Goal: Task Accomplishment & Management: Use online tool/utility

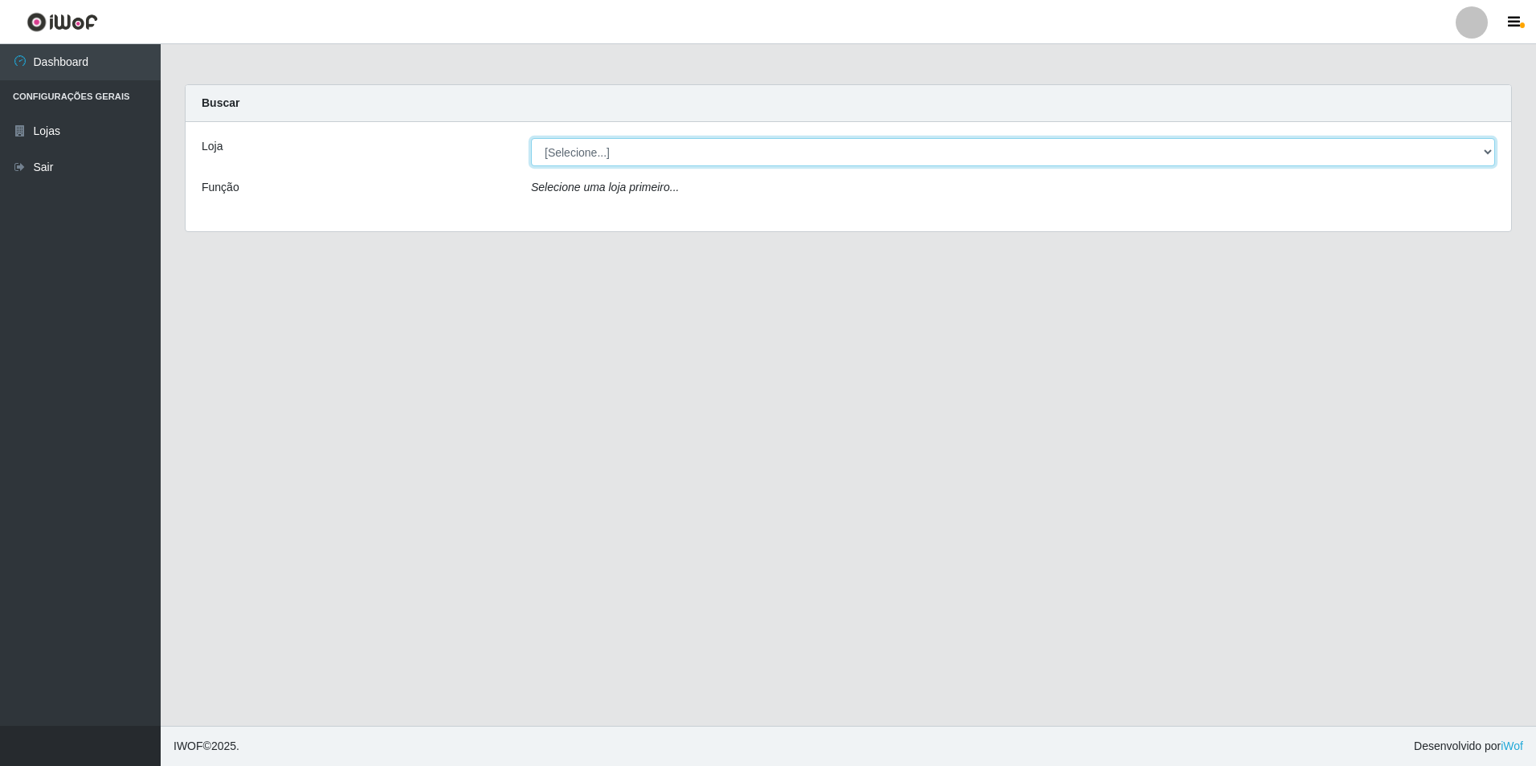
click at [614, 148] on select "[Selecione...] Extraplus - Loja 50 [GEOGRAPHIC_DATA]" at bounding box center [1013, 152] width 964 height 28
select select "451"
click at [531, 138] on select "[Selecione...] Extraplus - Loja 50 [GEOGRAPHIC_DATA]" at bounding box center [1013, 152] width 964 height 28
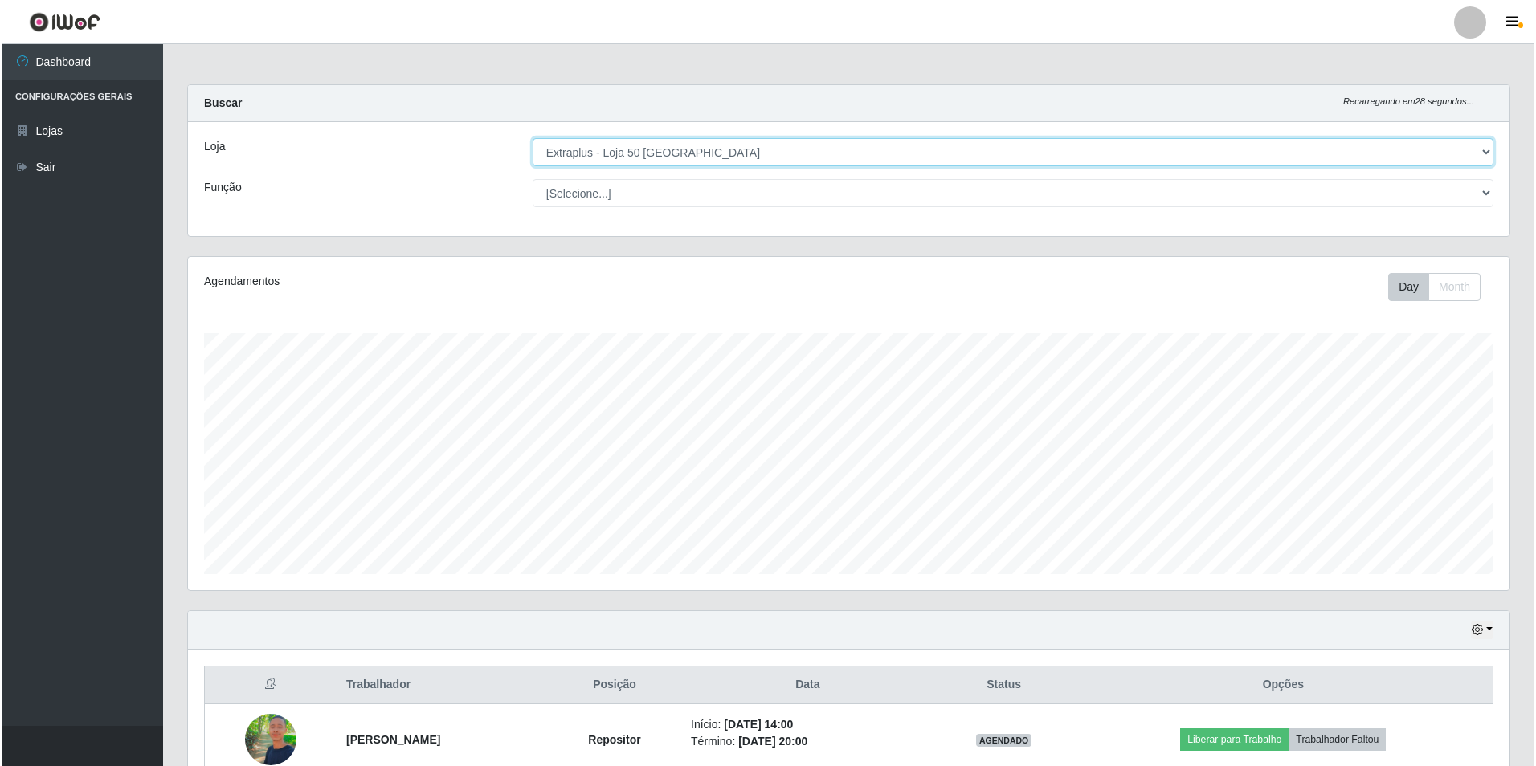
scroll to position [157, 0]
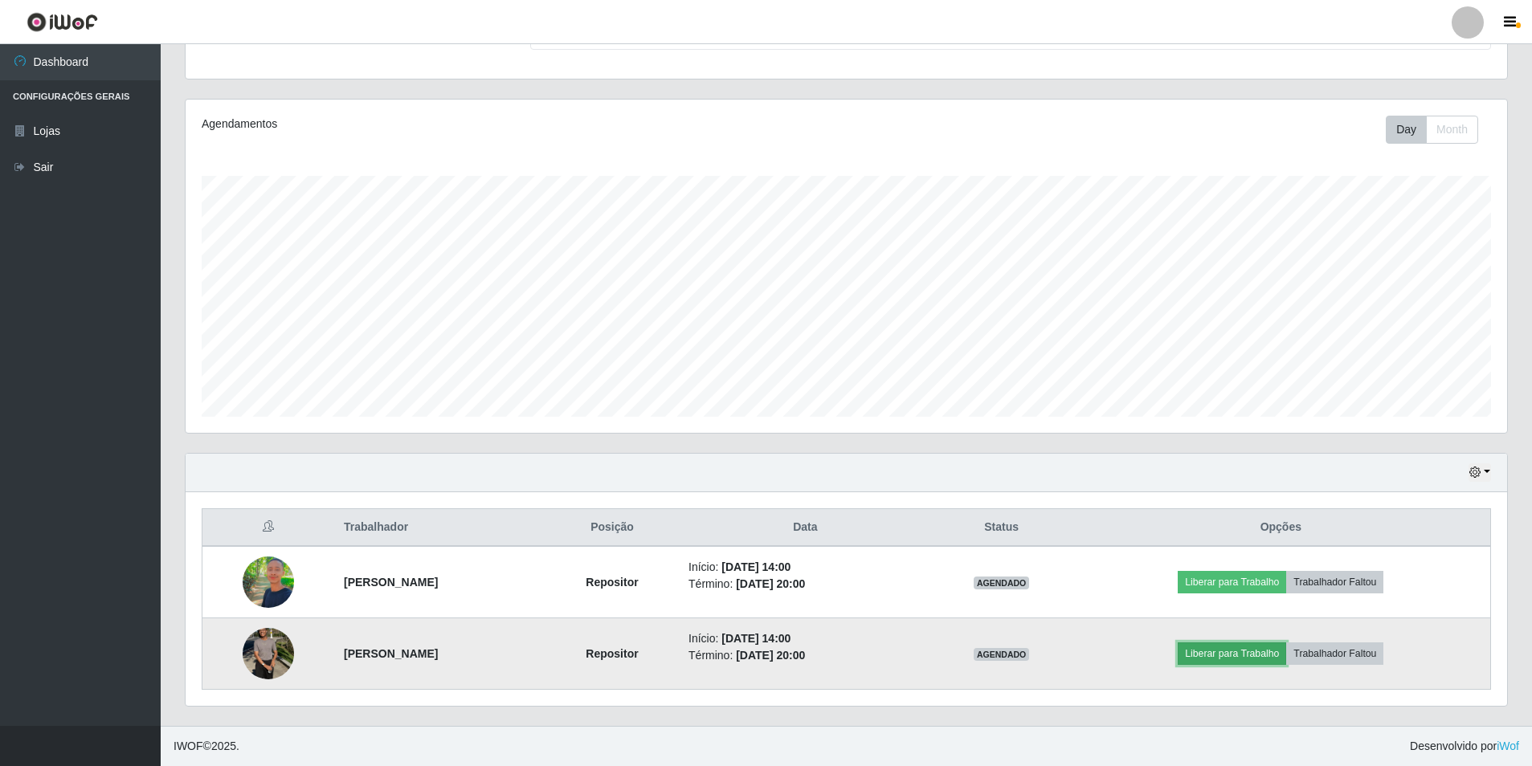
click at [1232, 654] on button "Liberar para Trabalho" at bounding box center [1232, 654] width 108 height 22
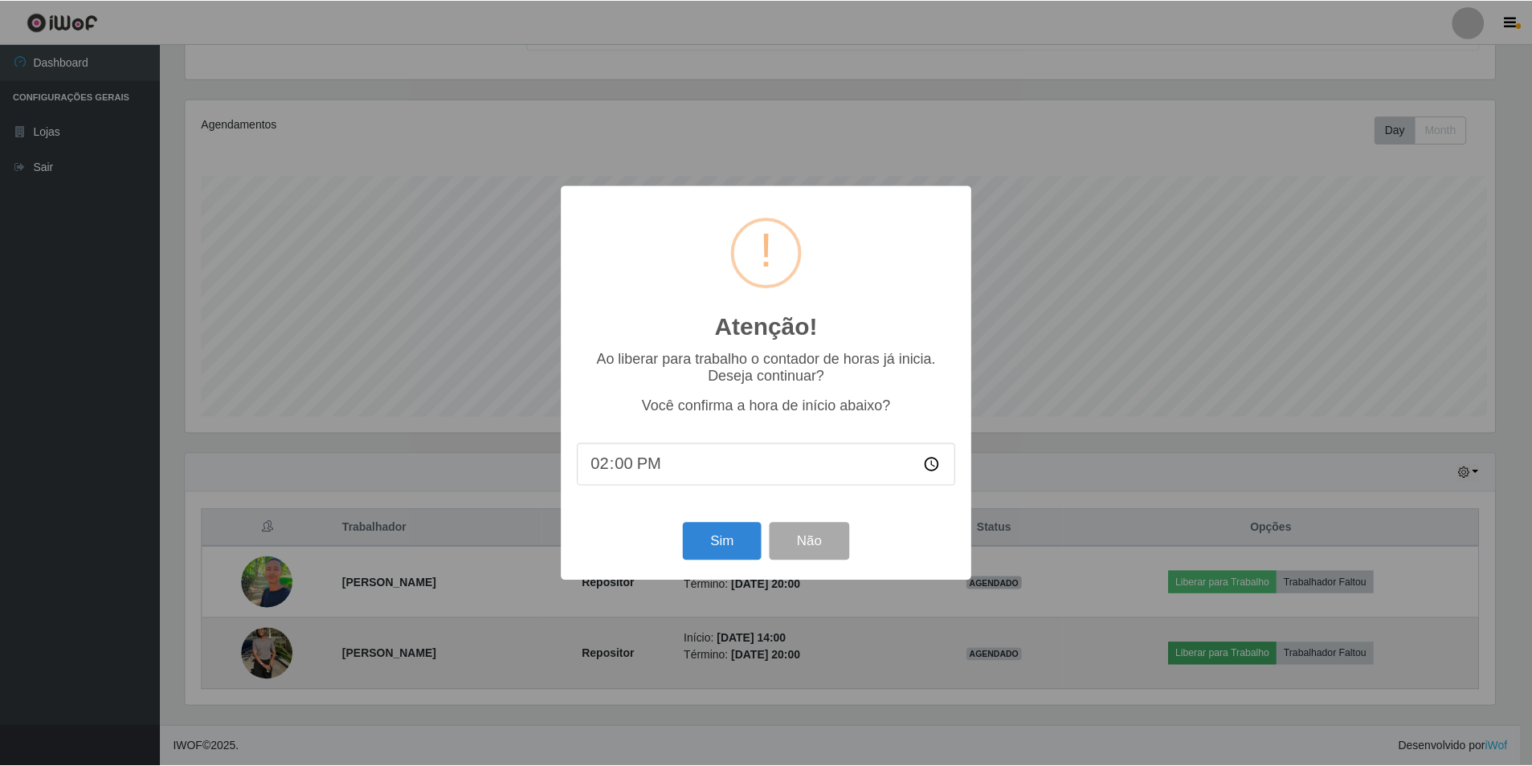
scroll to position [333, 1313]
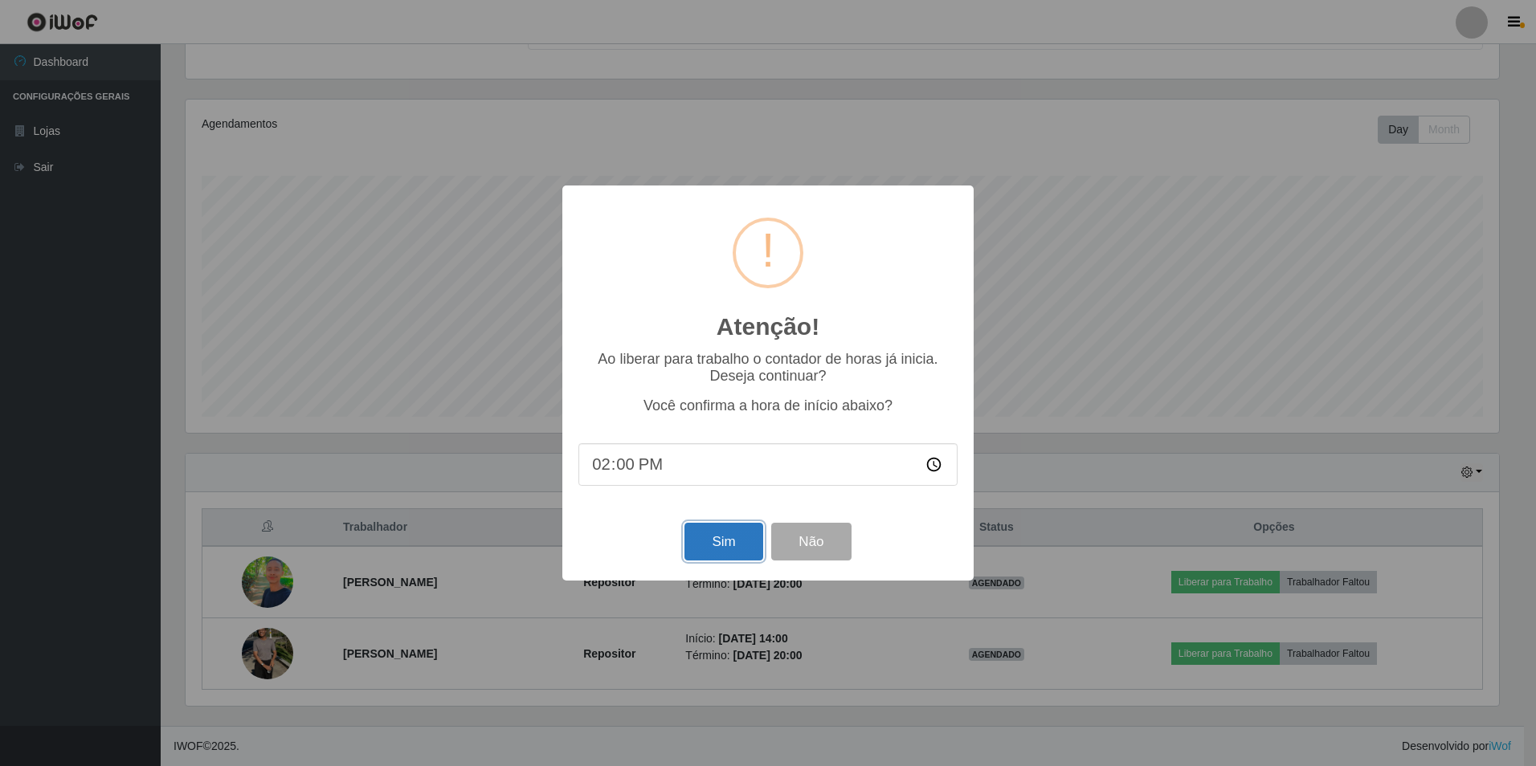
click at [697, 536] on button "Sim" at bounding box center [723, 542] width 78 height 38
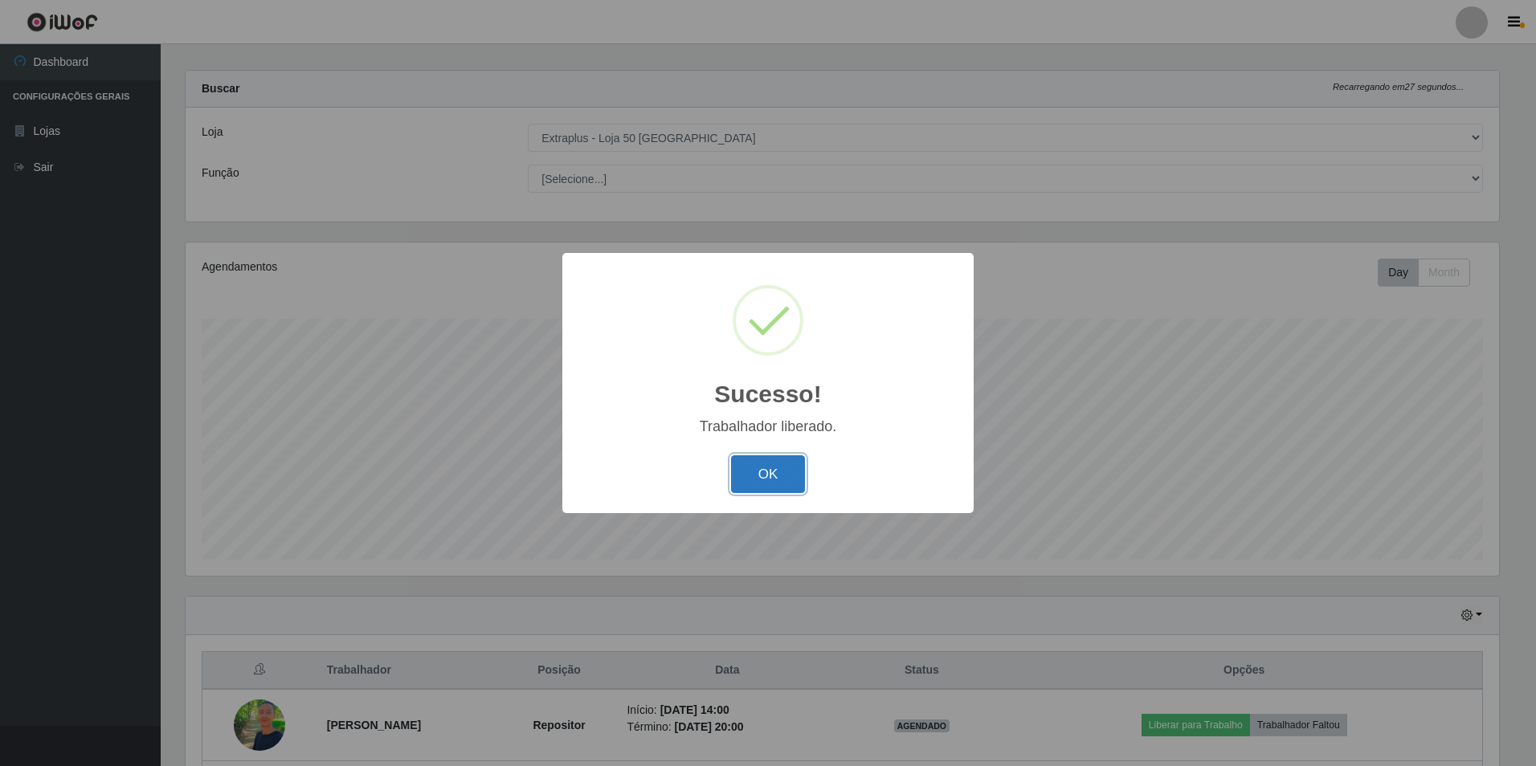
click at [753, 466] on button "OK" at bounding box center [768, 474] width 75 height 38
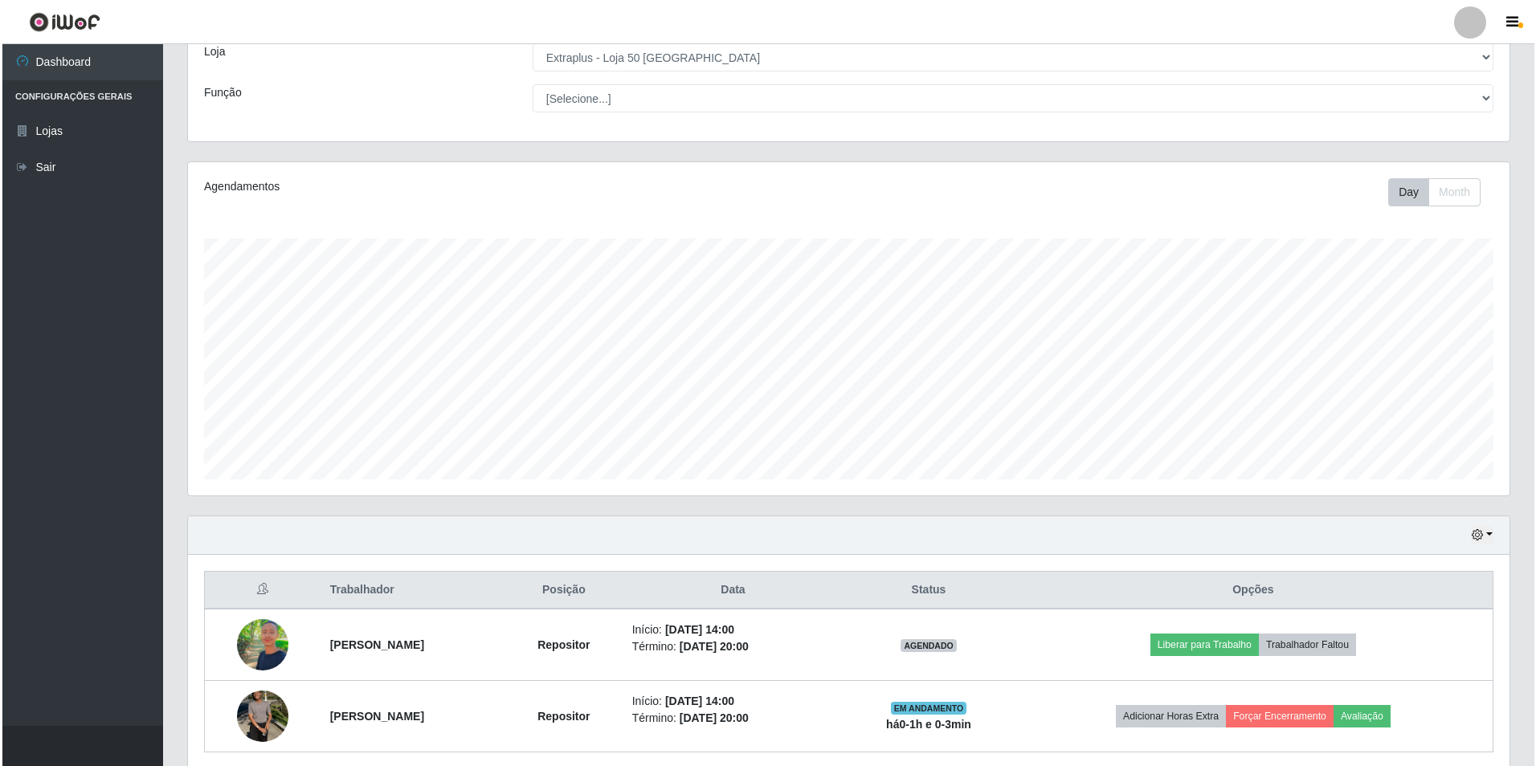
scroll to position [157, 0]
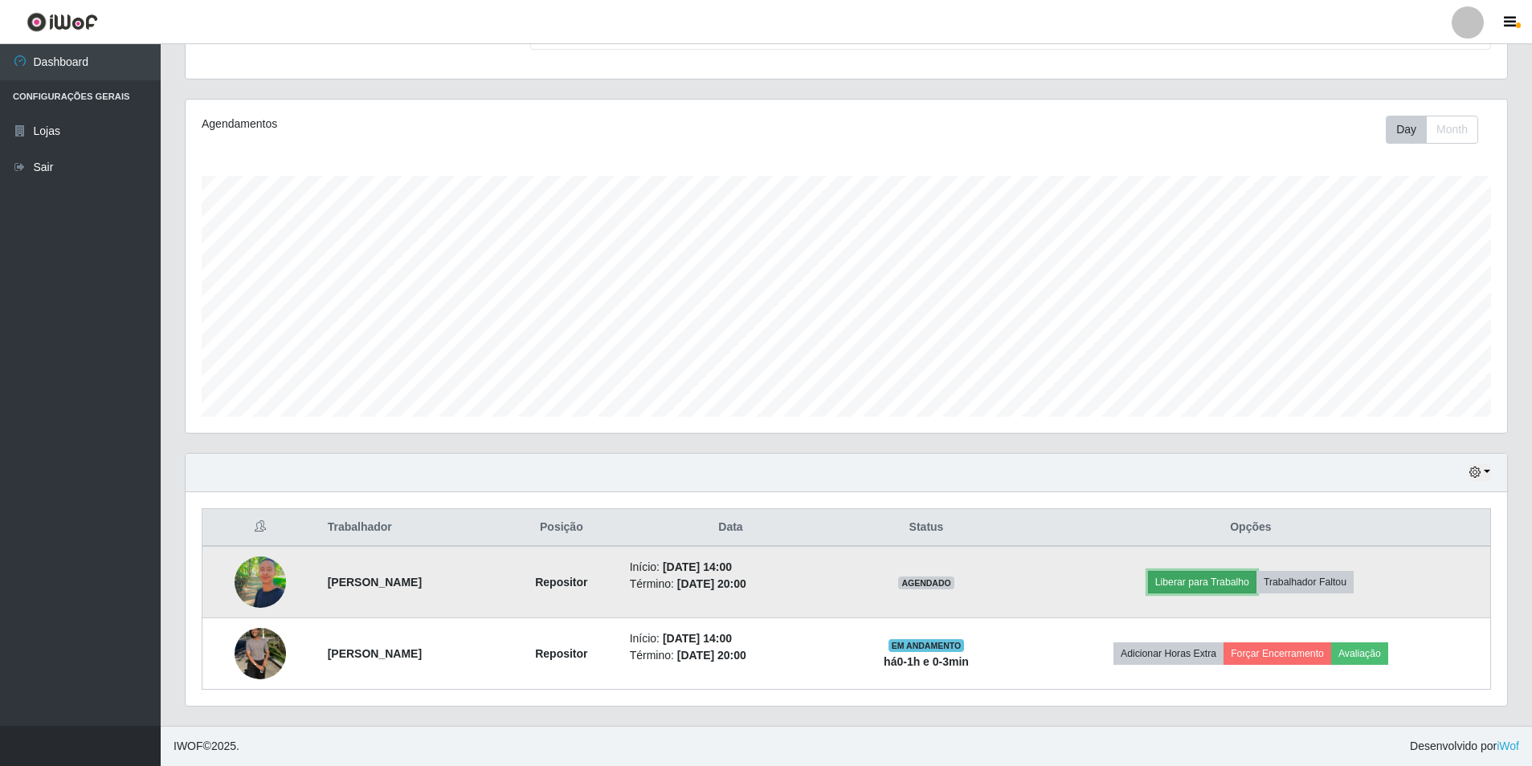
click at [1233, 586] on button "Liberar para Trabalho" at bounding box center [1202, 582] width 108 height 22
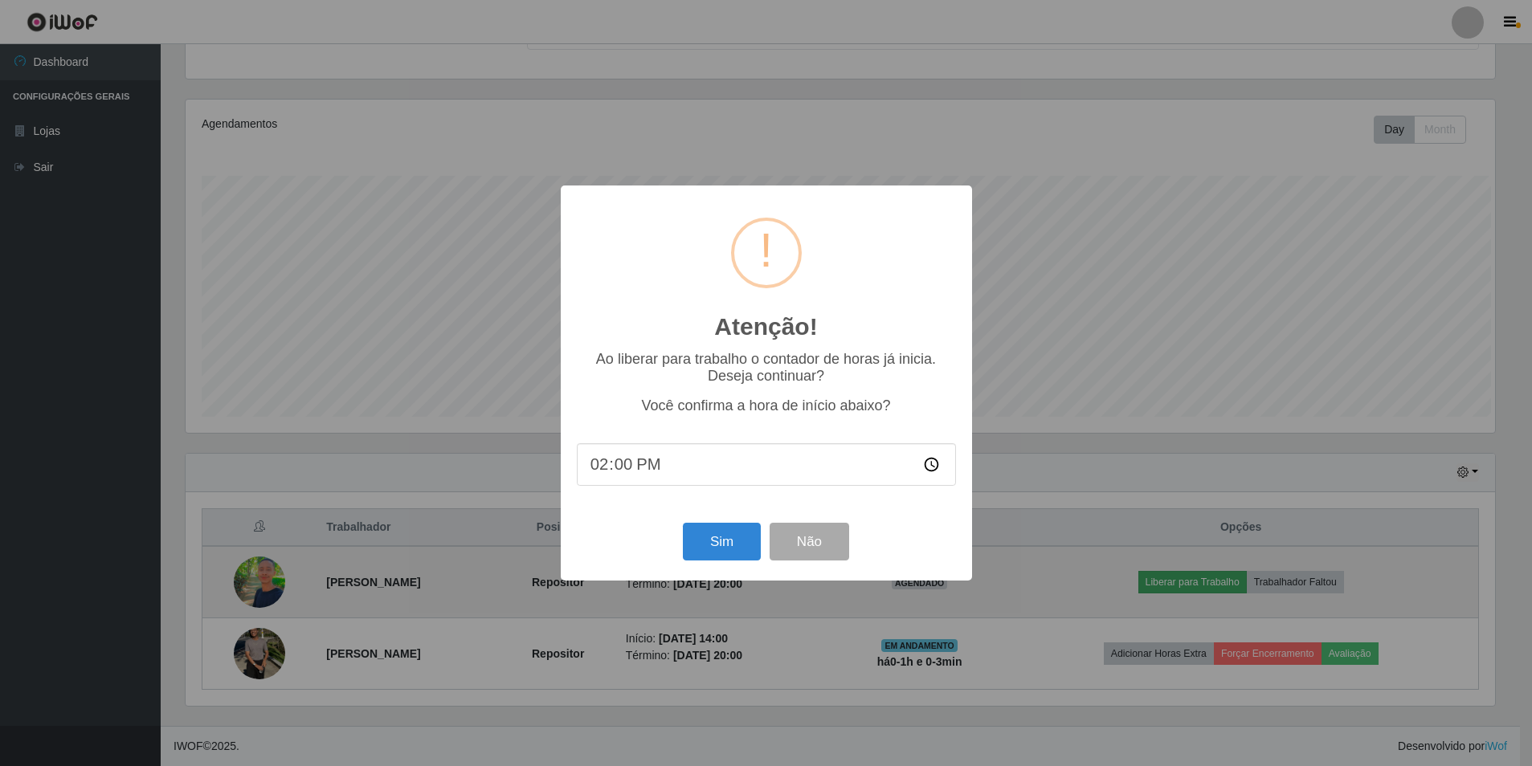
scroll to position [333, 1313]
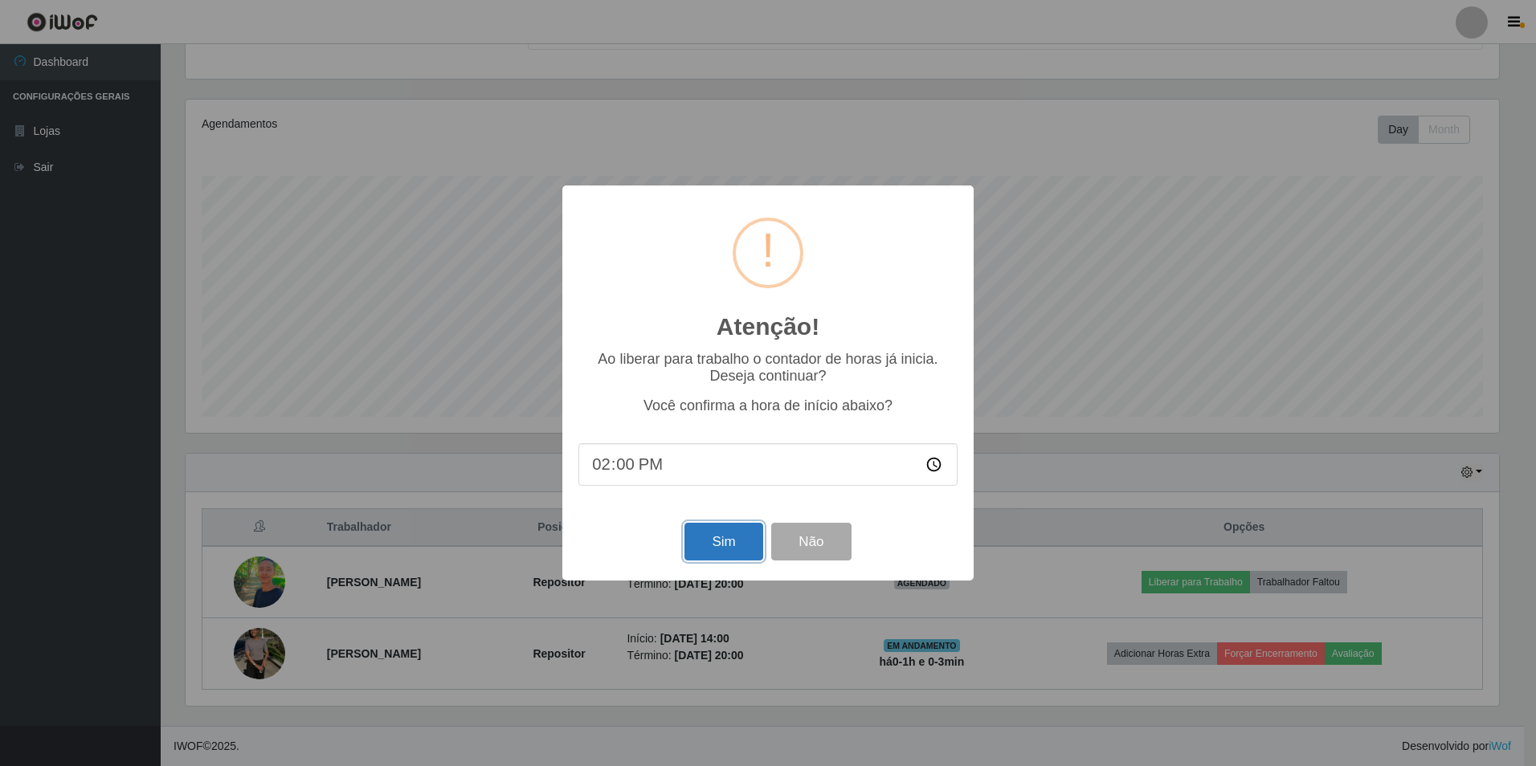
click at [723, 543] on button "Sim" at bounding box center [723, 542] width 78 height 38
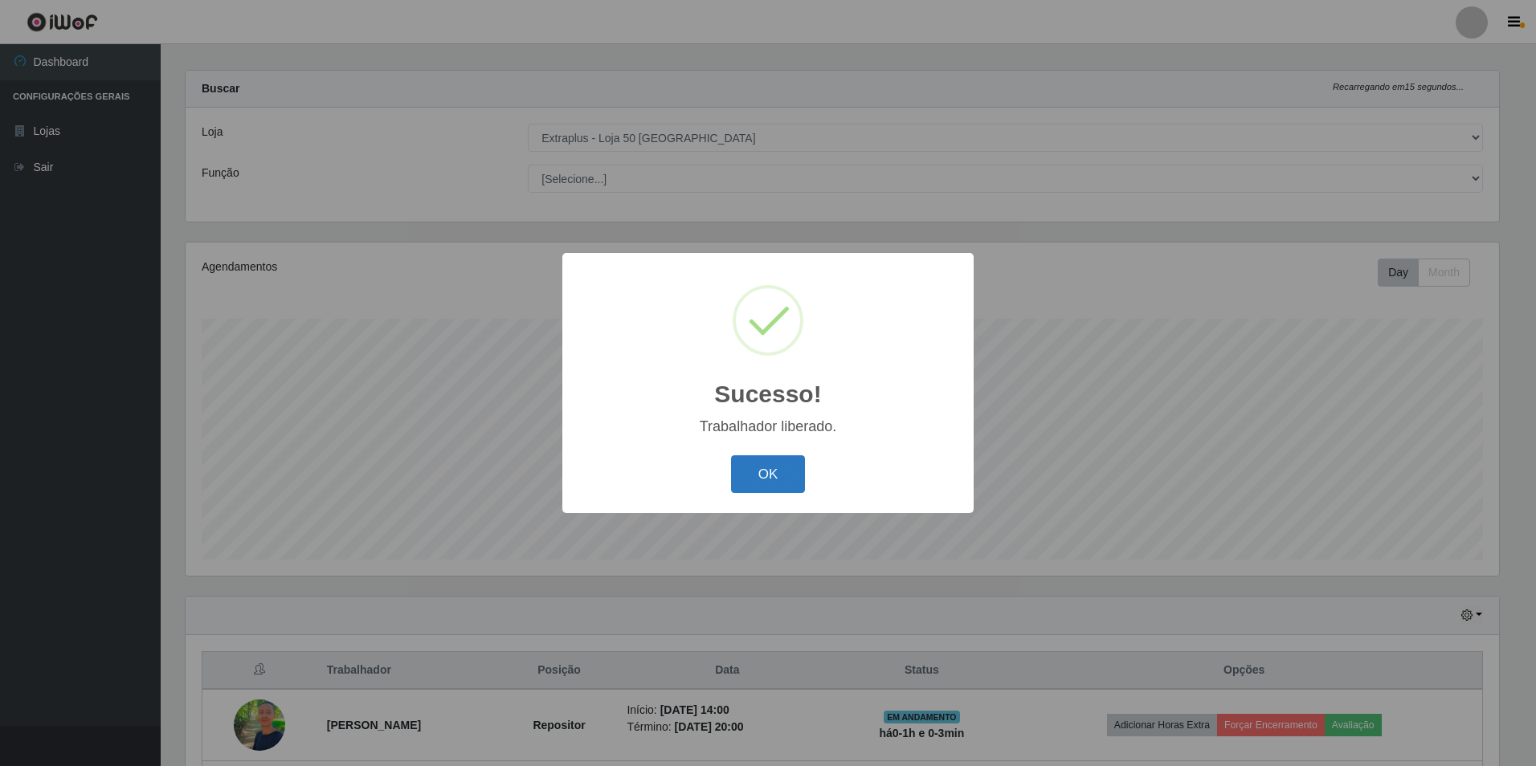
click at [772, 463] on button "OK" at bounding box center [768, 474] width 75 height 38
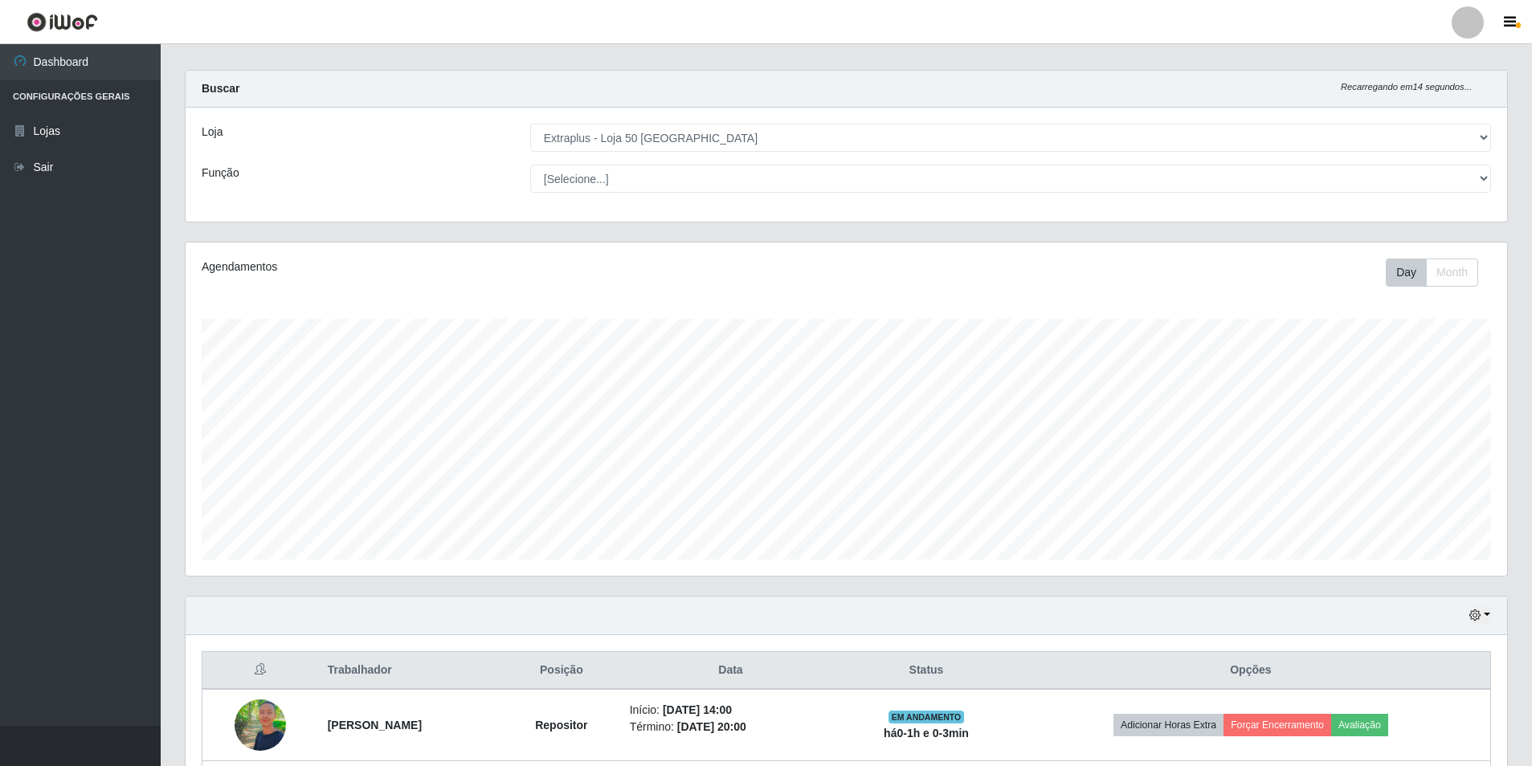
scroll to position [157, 0]
